Goal: Find contact information: Find contact information

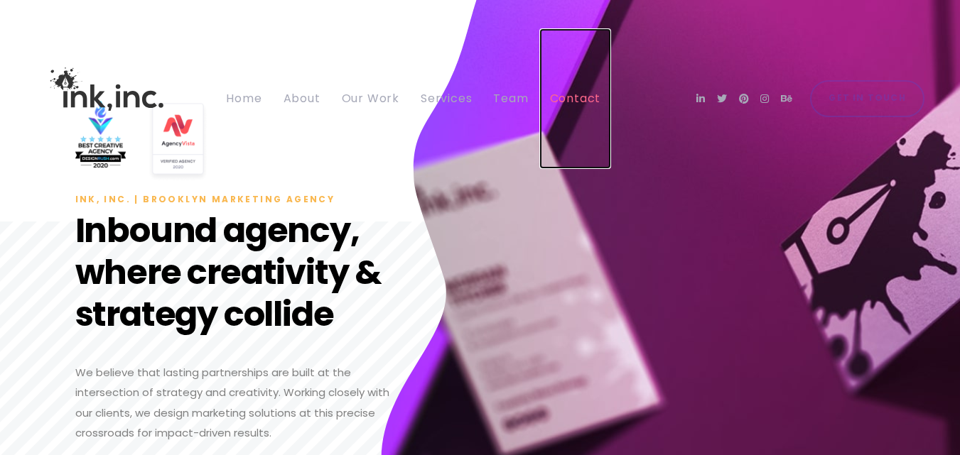
click at [589, 96] on span "Contact" at bounding box center [575, 98] width 51 height 16
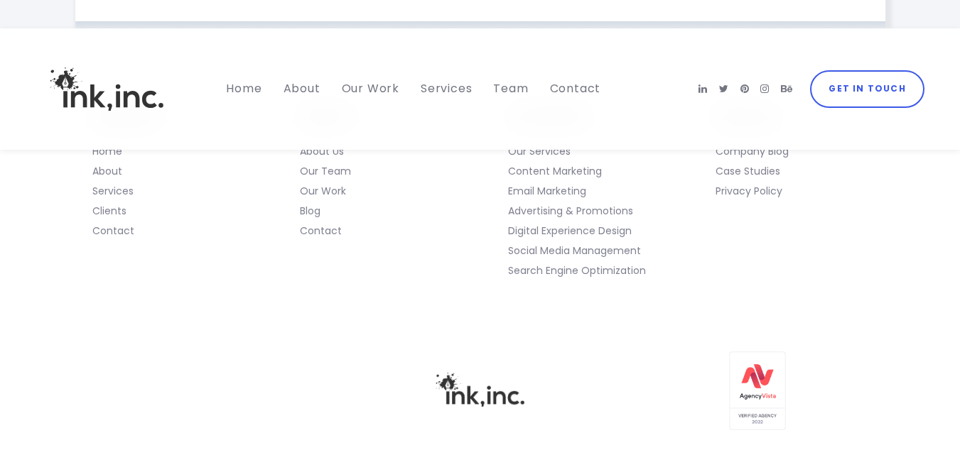
scroll to position [853, 0]
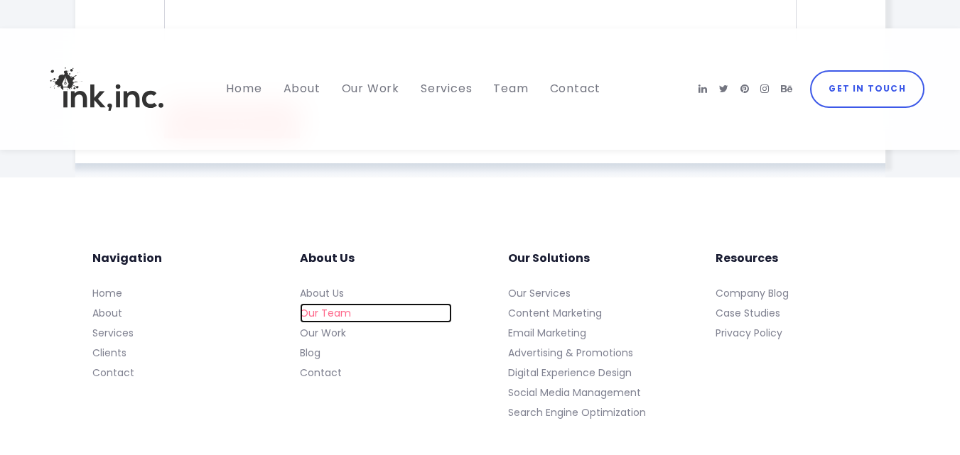
click at [343, 314] on link "Our Team" at bounding box center [376, 313] width 152 height 20
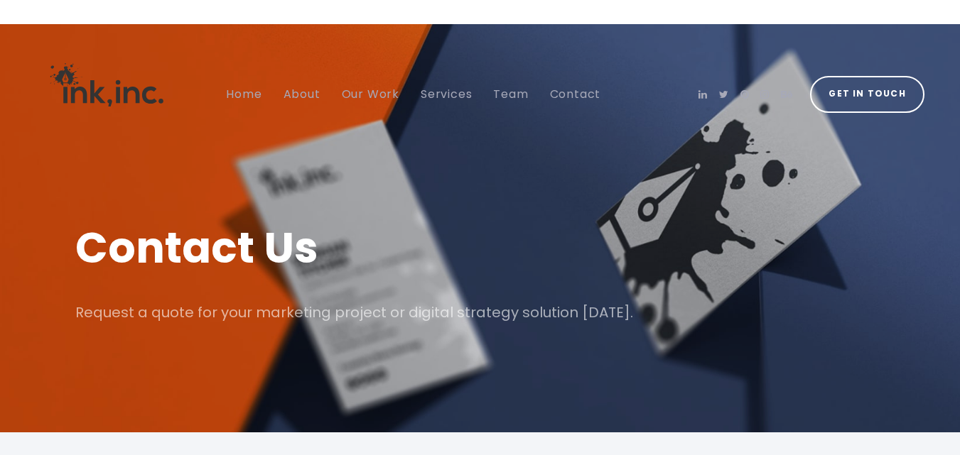
scroll to position [0, 0]
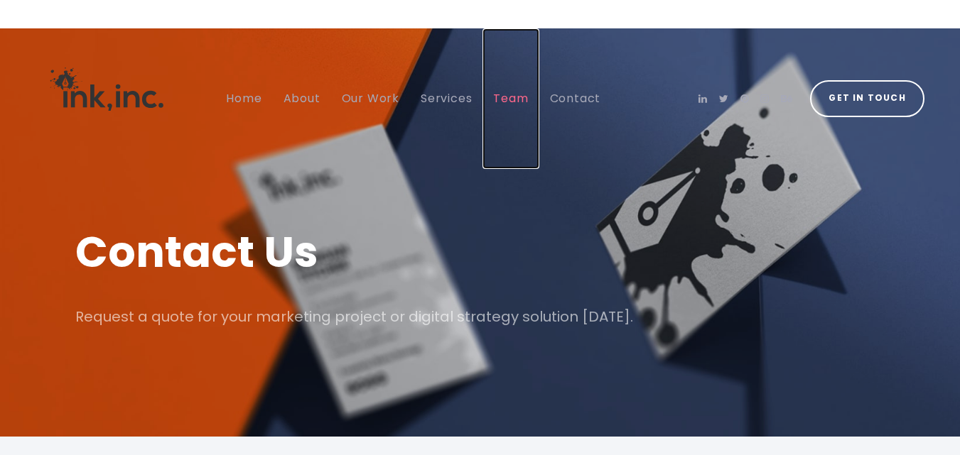
click at [514, 97] on span "Team" at bounding box center [510, 98] width 35 height 16
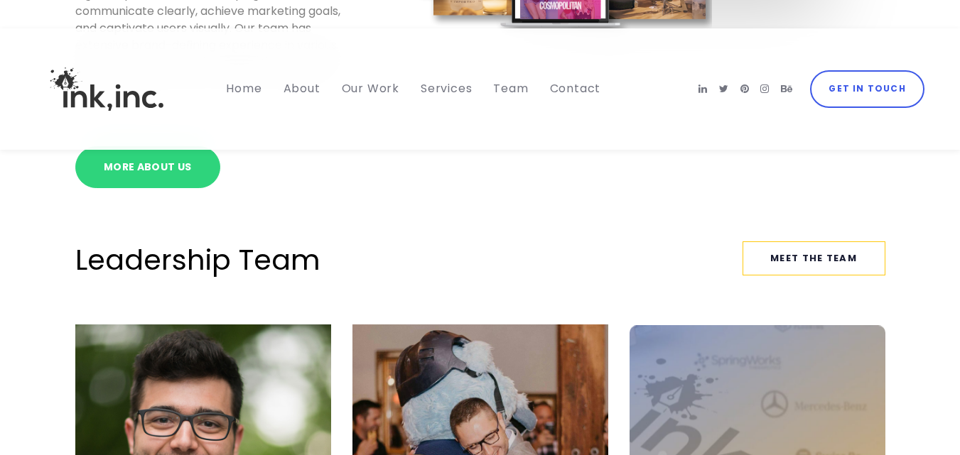
scroll to position [782, 0]
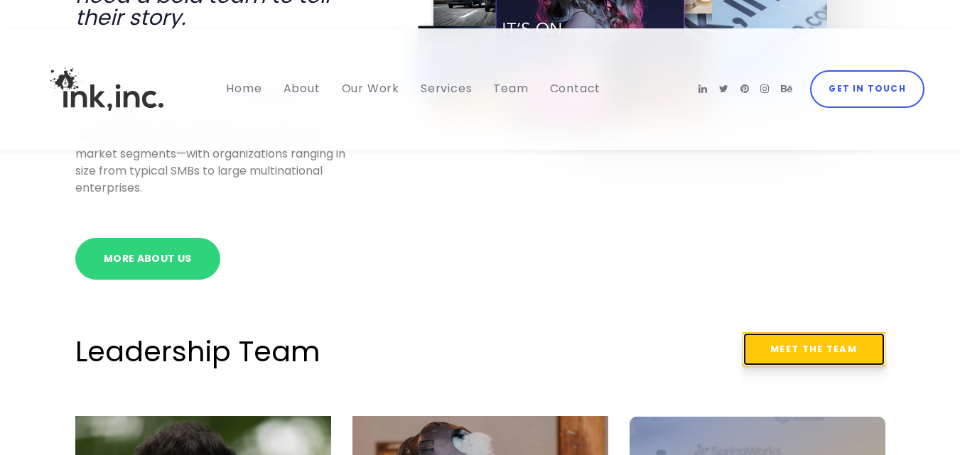
click at [768, 350] on span "Meet the team" at bounding box center [814, 349] width 114 height 33
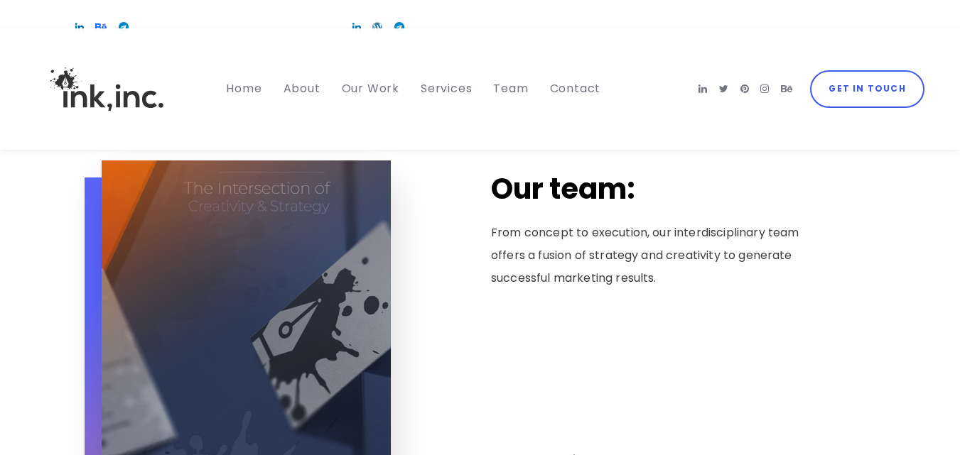
scroll to position [1634, 0]
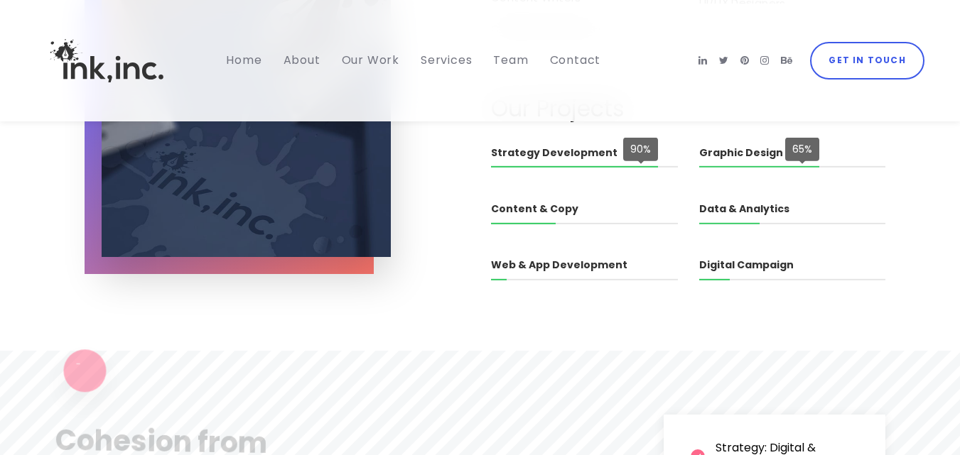
scroll to position [2345, 0]
